Goal: Navigation & Orientation: Find specific page/section

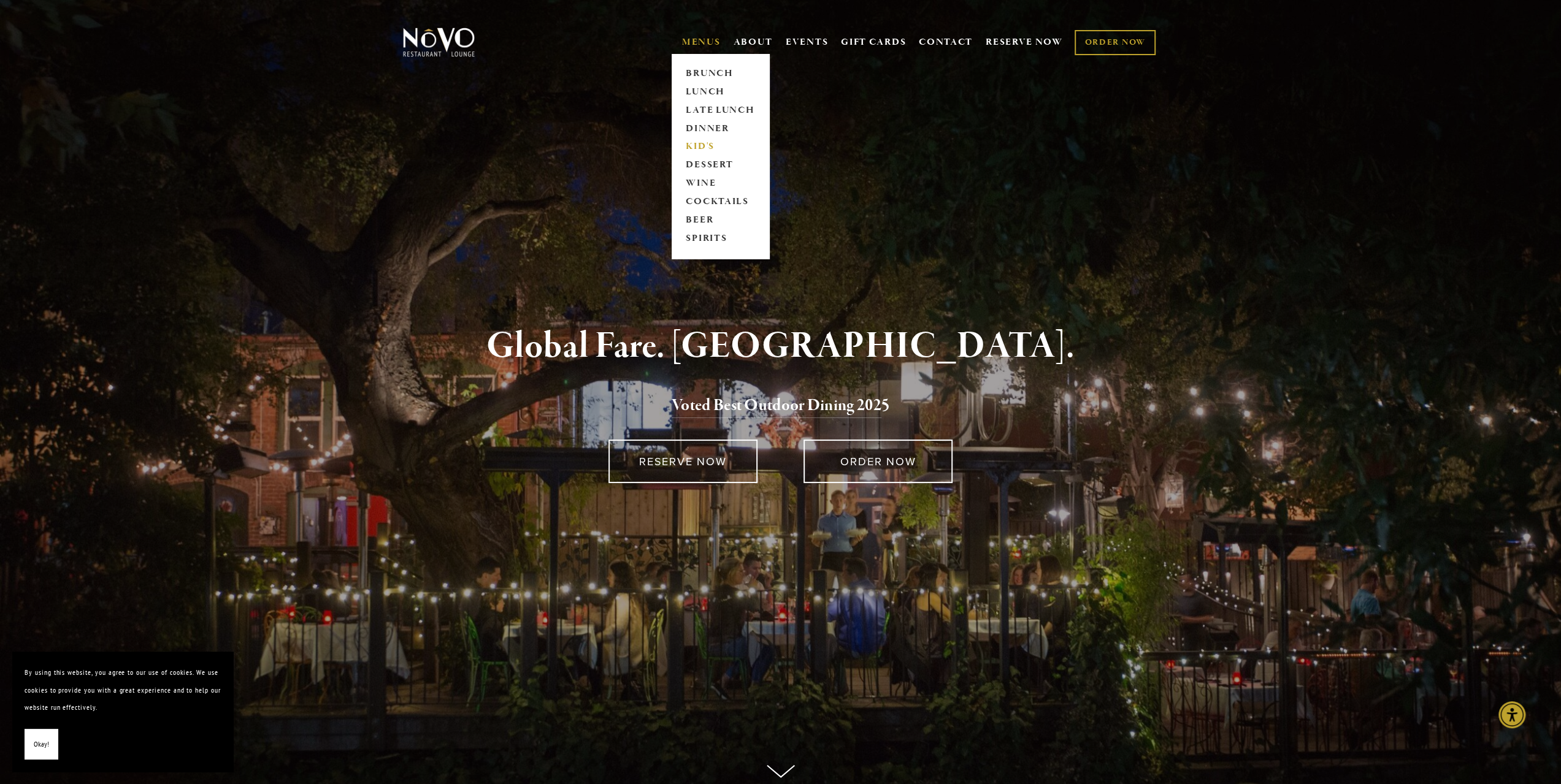
click at [692, 139] on link "KID'S" at bounding box center [720, 147] width 77 height 18
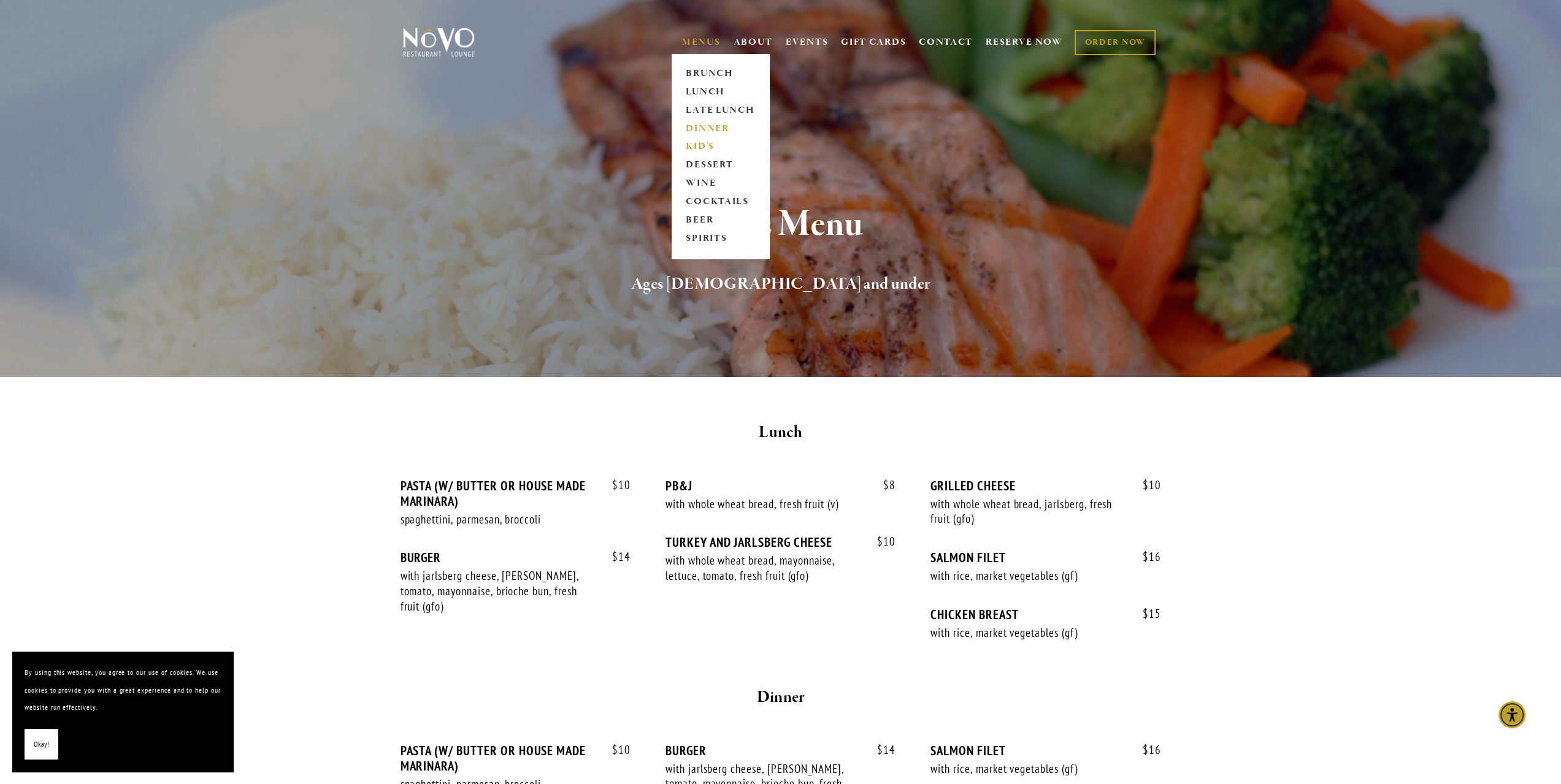
click at [703, 126] on link "DINNER" at bounding box center [720, 129] width 77 height 18
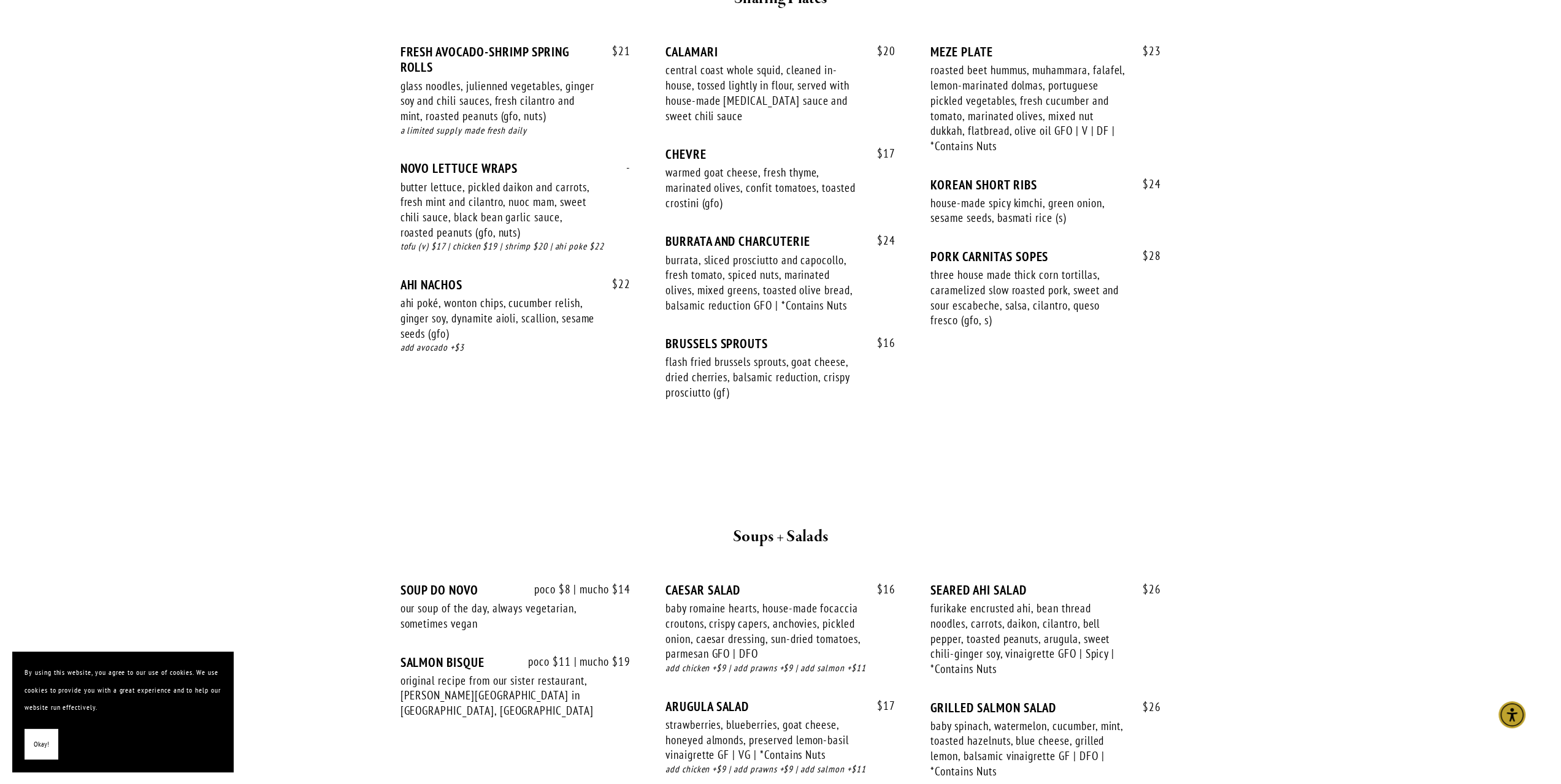
scroll to position [674, 0]
